Goal: Share content: Share content

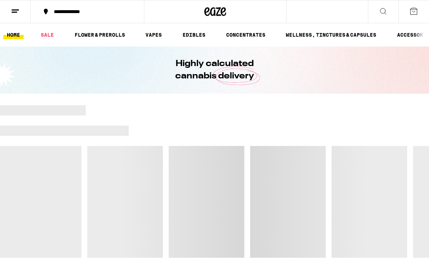
click at [12, 13] on icon at bounding box center [15, 11] width 9 height 9
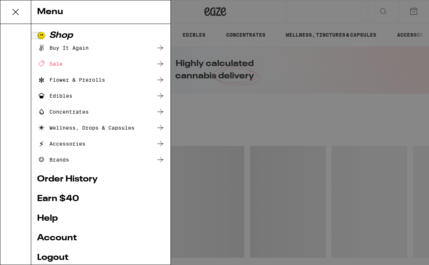
click at [76, 199] on link "Earn $ 40" at bounding box center [101, 199] width 128 height 9
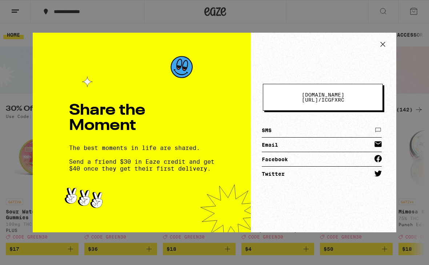
click at [338, 100] on span "[DOMAIN_NAME][URL] /" at bounding box center [322, 97] width 43 height 11
click at [373, 129] on link "SMS" at bounding box center [322, 130] width 120 height 15
